Goal: Contribute content: Add original content to the website for others to see

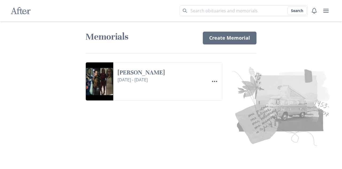
click at [243, 36] on link "Create Memorial" at bounding box center [230, 38] width 54 height 13
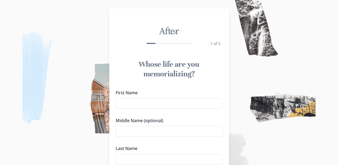
click at [135, 100] on input "First Name" at bounding box center [169, 103] width 107 height 11
type input "Shureena"
click at [142, 134] on input "Middle Name (optional)" at bounding box center [169, 131] width 107 height 11
type input "[PERSON_NAME]"
click at [133, 157] on input "Last Name" at bounding box center [169, 158] width 107 height 11
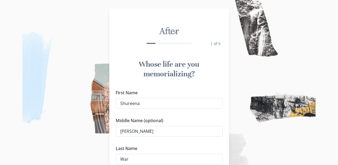
type input "Ware"
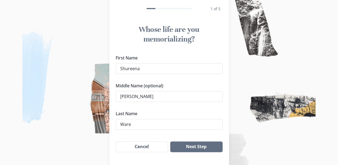
scroll to position [58, 0]
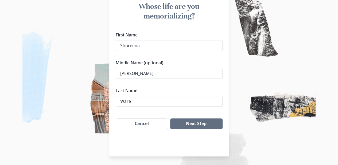
click at [197, 122] on button "Next Step" at bounding box center [196, 123] width 52 height 11
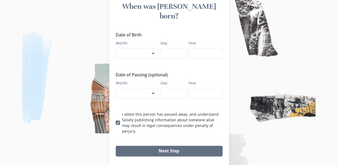
click at [153, 48] on select "January February March April May June July August September October November De…" at bounding box center [137, 53] width 43 height 11
select select "10"
click at [118, 48] on select "January February March April May June July August September October November De…" at bounding box center [137, 53] width 43 height 11
click at [182, 40] on div "Day" at bounding box center [174, 49] width 26 height 18
click at [179, 48] on input "Day" at bounding box center [174, 53] width 26 height 11
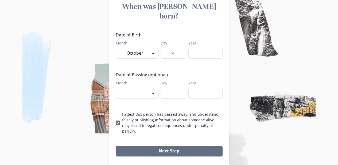
type input "4"
click at [198, 48] on input "Year" at bounding box center [205, 53] width 34 height 11
type input "1984"
click at [140, 88] on select "January February March April May June July August September October November De…" at bounding box center [137, 93] width 43 height 11
select select "8"
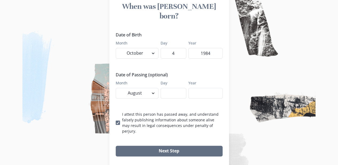
click at [118, 88] on select "January February March April May June July August September October November De…" at bounding box center [137, 93] width 43 height 11
click at [172, 88] on input "Day" at bounding box center [174, 93] width 26 height 11
type input "12"
click at [195, 88] on input "Year" at bounding box center [205, 93] width 34 height 11
type input "2025"
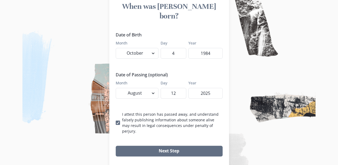
click at [159, 145] on button "Next Step" at bounding box center [169, 150] width 107 height 11
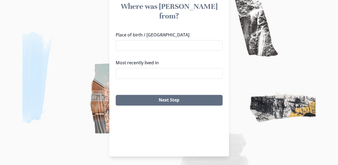
click at [154, 40] on input "Place of birth / [GEOGRAPHIC_DATA]" at bounding box center [169, 45] width 107 height 11
click at [134, 48] on li "[GEOGRAPHIC_DATA], [GEOGRAPHIC_DATA]" at bounding box center [171, 45] width 106 height 9
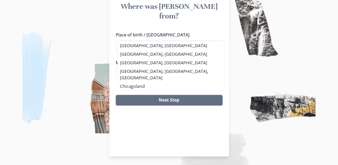
type input "[GEOGRAPHIC_DATA], [GEOGRAPHIC_DATA]"
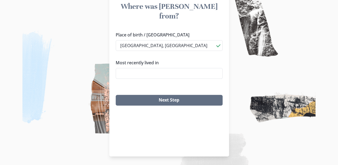
click at [149, 68] on input "Most recently lived in" at bounding box center [169, 73] width 107 height 11
type input "c"
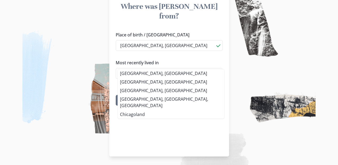
click at [127, 75] on div "[GEOGRAPHIC_DATA], [GEOGRAPHIC_DATA], [GEOGRAPHIC_DATA] [GEOGRAPHIC_DATA], [GEO…" at bounding box center [171, 94] width 107 height 50
click at [129, 75] on li "[GEOGRAPHIC_DATA], [GEOGRAPHIC_DATA]" at bounding box center [171, 73] width 106 height 9
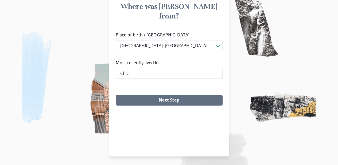
type input "[GEOGRAPHIC_DATA], [GEOGRAPHIC_DATA]"
click at [171, 95] on button "Next Step" at bounding box center [169, 100] width 107 height 11
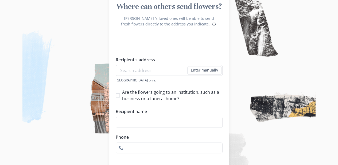
scroll to position [94, 0]
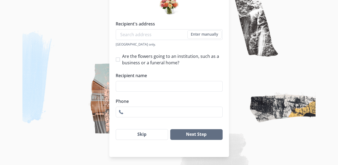
click at [145, 131] on button "Skip" at bounding box center [142, 134] width 53 height 11
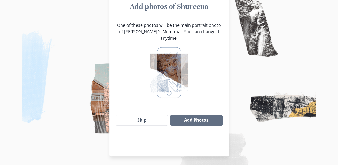
click at [169, 68] on img at bounding box center [169, 72] width 38 height 54
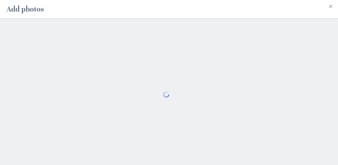
click at [29, 11] on h2 "Add photos" at bounding box center [24, 9] width 37 height 14
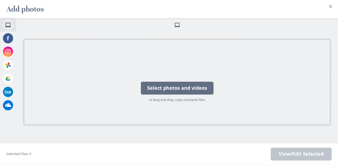
click at [164, 88] on div "Select photos and videos" at bounding box center [177, 88] width 73 height 13
click at [161, 86] on div "Select photos and videos" at bounding box center [177, 88] width 73 height 13
click at [170, 100] on div "or drag and drop, copy and paste files" at bounding box center [177, 99] width 73 height 5
